Goal: Task Accomplishment & Management: Use online tool/utility

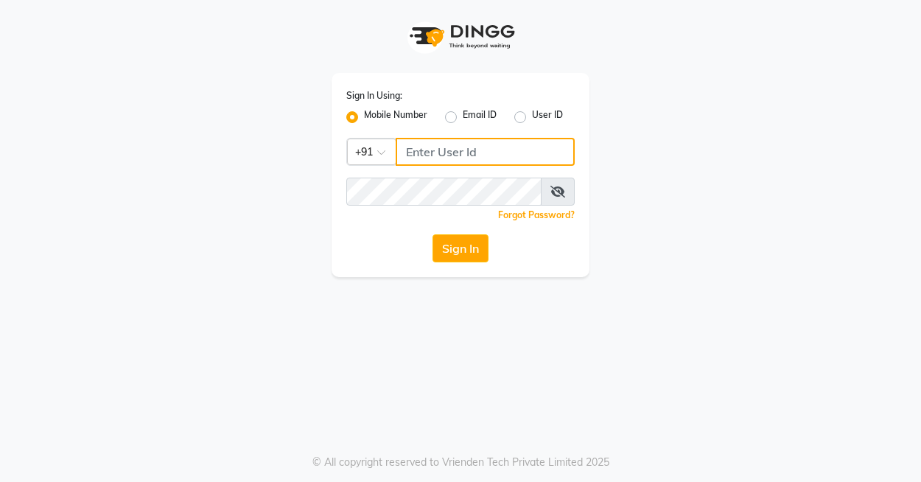
click at [437, 156] on input "Username" at bounding box center [485, 152] width 179 height 28
type input "9900119403"
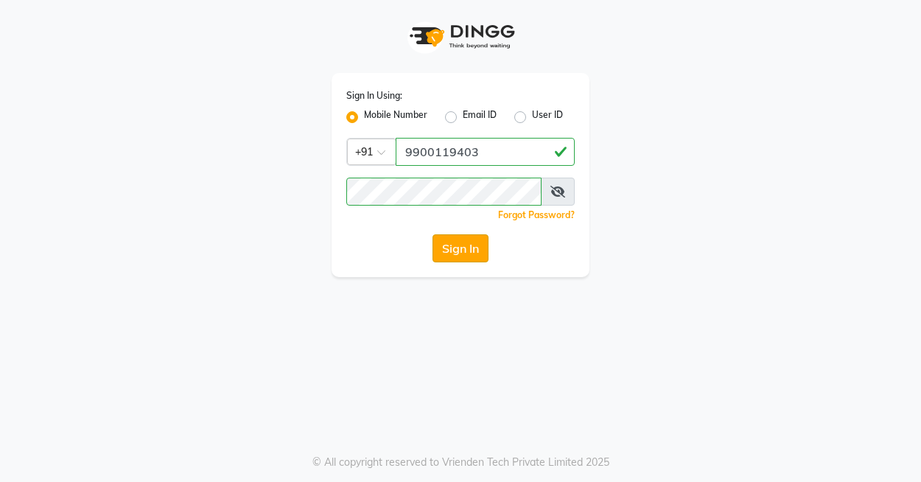
click at [458, 248] on button "Sign In" at bounding box center [461, 248] width 56 height 28
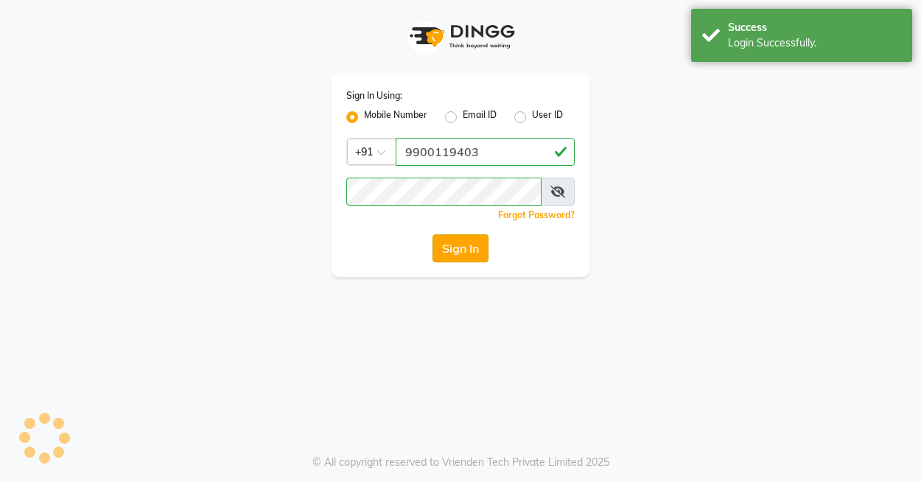
select select "8741"
select select "service"
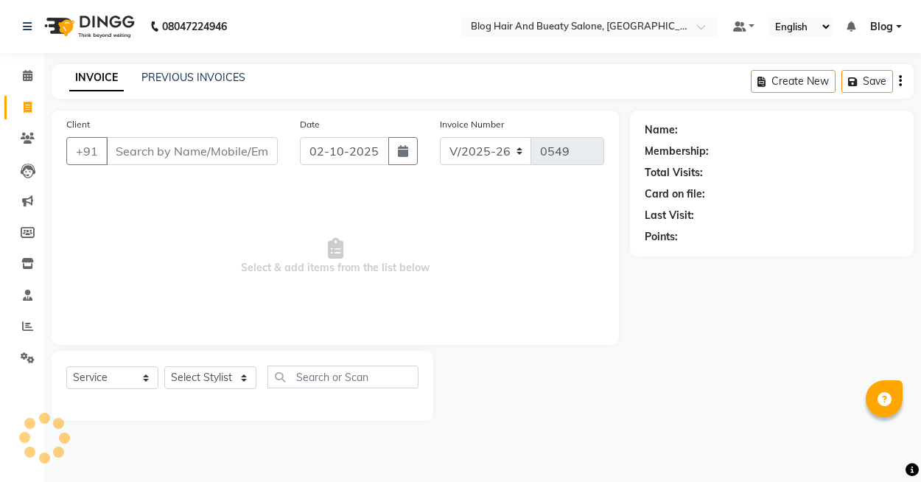
select select "8741"
select select "service"
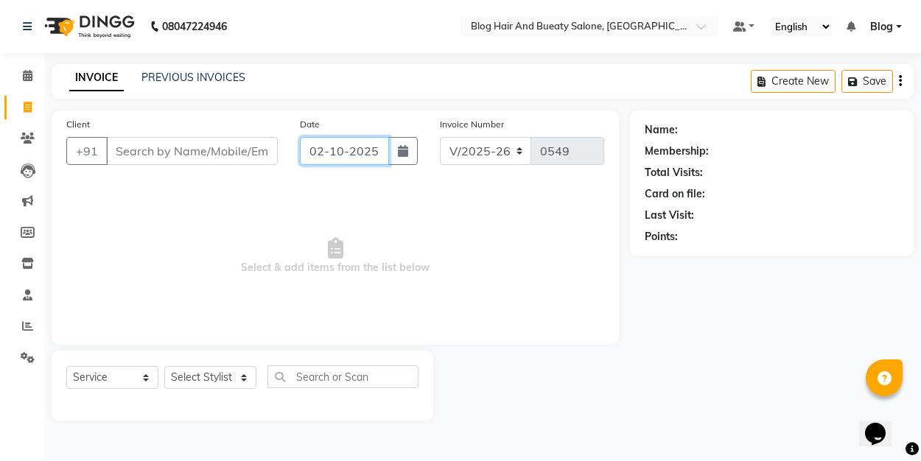
click at [351, 151] on input "02-10-2025" at bounding box center [344, 151] width 89 height 28
select select "10"
select select "2025"
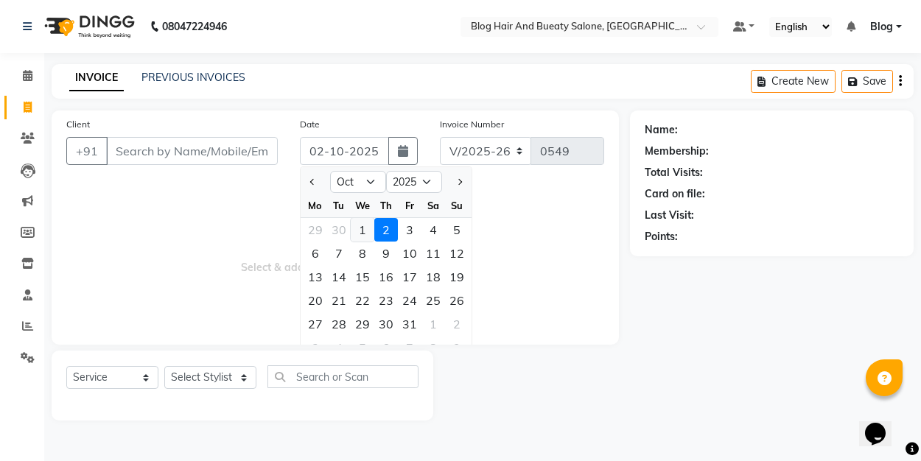
click at [362, 230] on div "1" at bounding box center [363, 230] width 24 height 24
type input "01-10-2025"
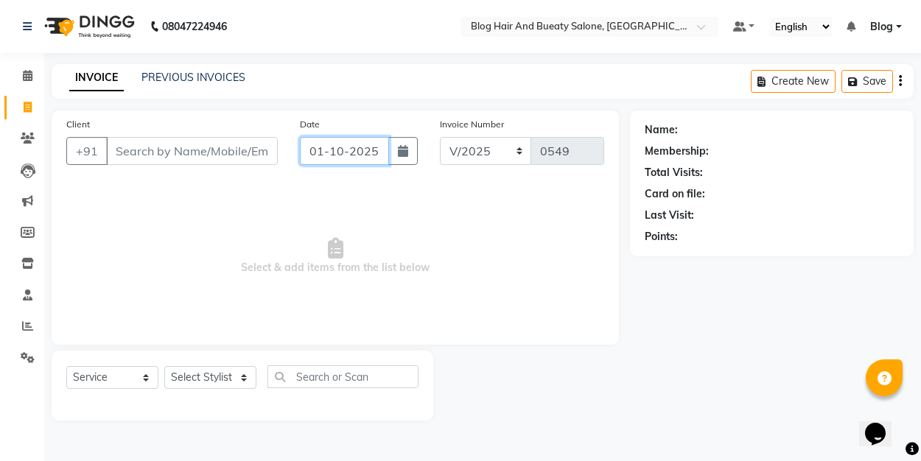
click at [324, 153] on input "01-10-2025" at bounding box center [344, 151] width 89 height 28
select select "10"
select select "2025"
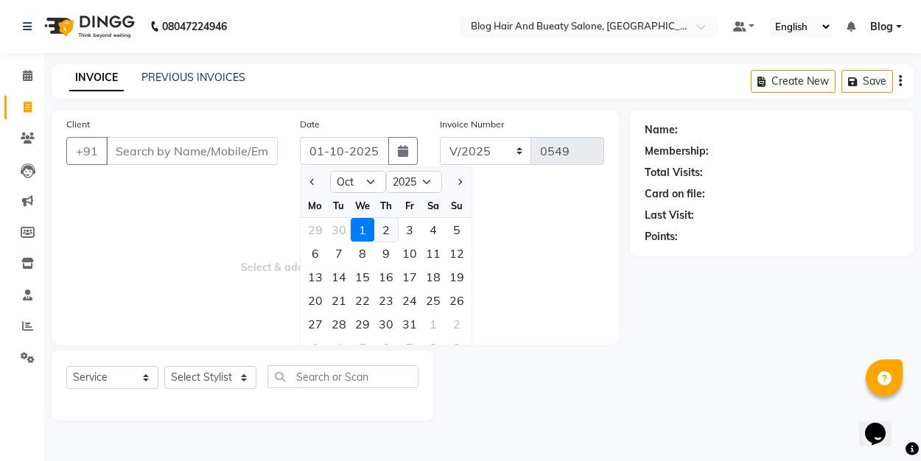
click at [385, 224] on div "2" at bounding box center [386, 230] width 24 height 24
type input "02-10-2025"
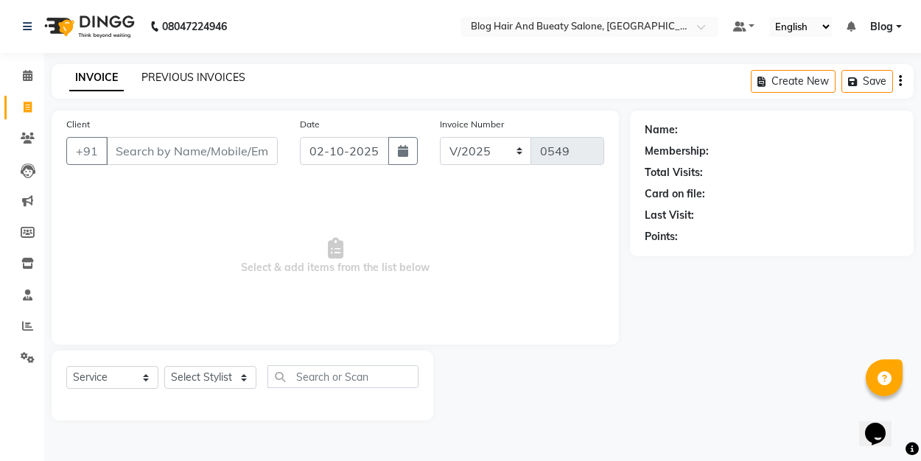
click at [223, 72] on link "PREVIOUS INVOICES" at bounding box center [193, 77] width 104 height 13
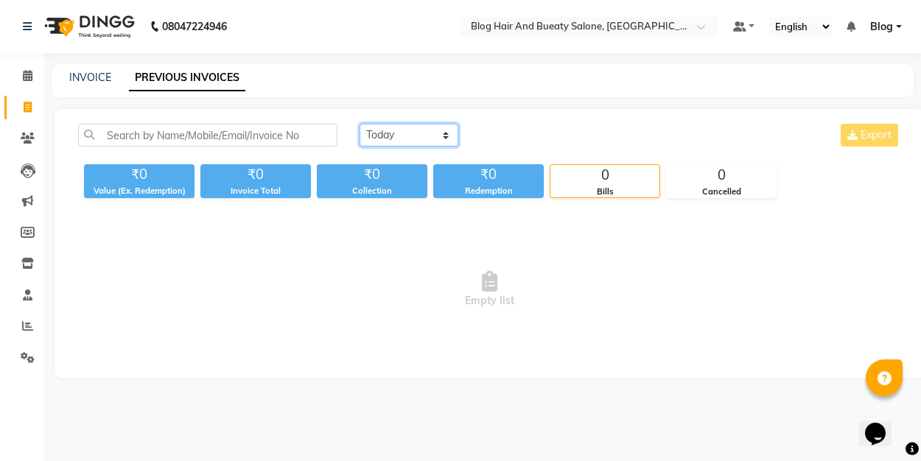
click at [387, 127] on select "Today Yesterday Custom Range" at bounding box center [409, 135] width 99 height 23
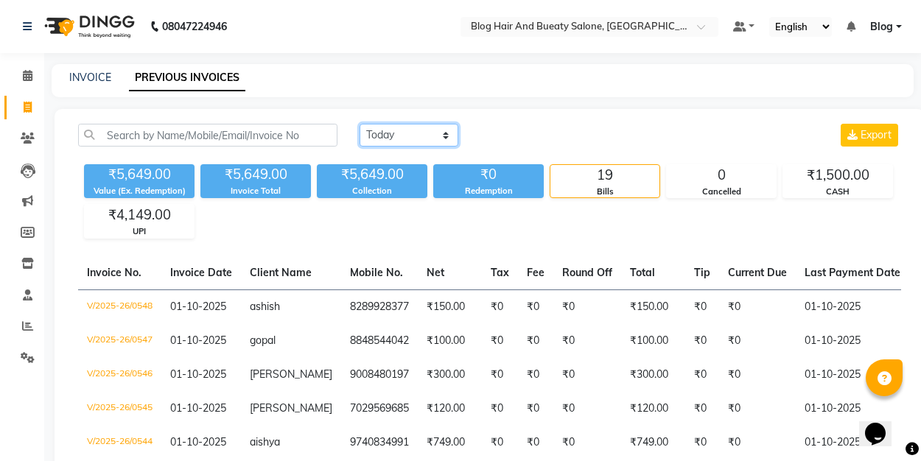
select select "today"
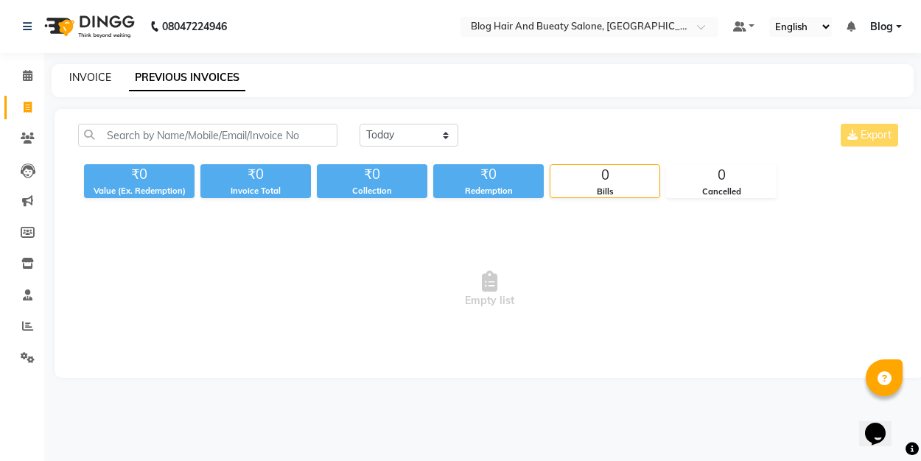
click at [91, 78] on link "INVOICE" at bounding box center [90, 77] width 42 height 13
select select "service"
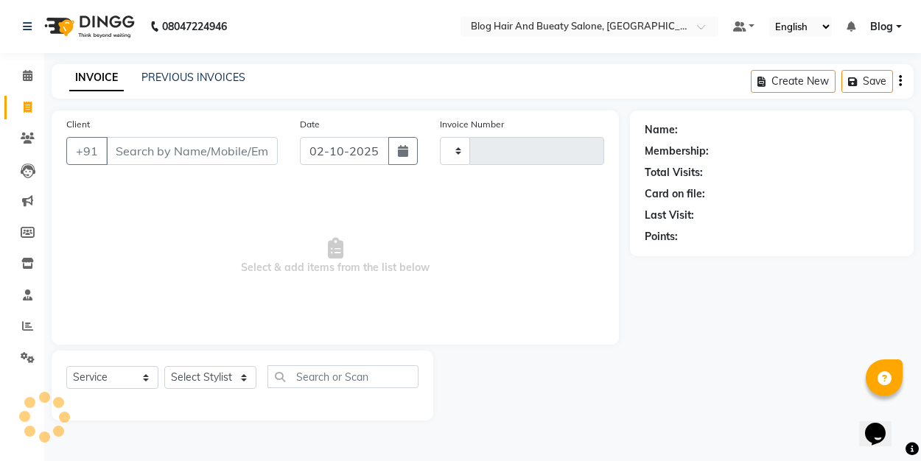
type input "0549"
select select "8741"
